Goal: Information Seeking & Learning: Learn about a topic

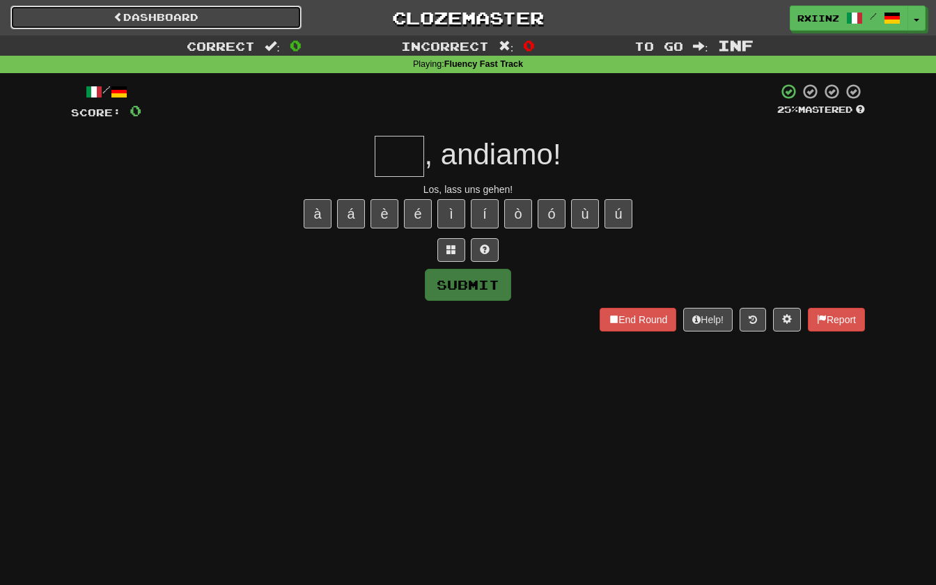
click at [176, 19] on link "Dashboard" at bounding box center [155, 18] width 291 height 24
